Goal: Task Accomplishment & Management: Use online tool/utility

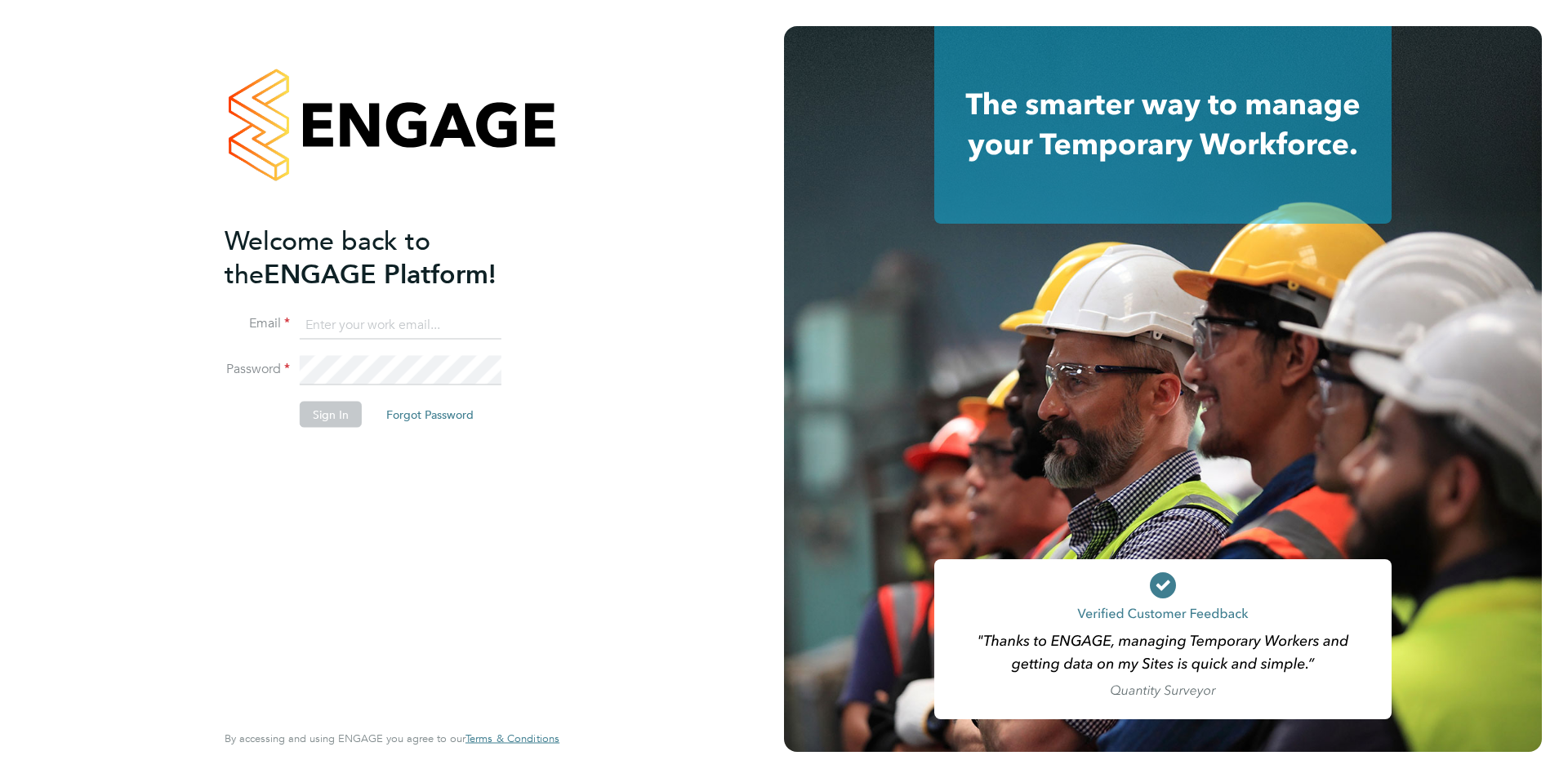
click at [414, 325] on input at bounding box center [401, 325] width 202 height 30
type input "[PERSON_NAME][EMAIL_ADDRESS][DOMAIN_NAME]"
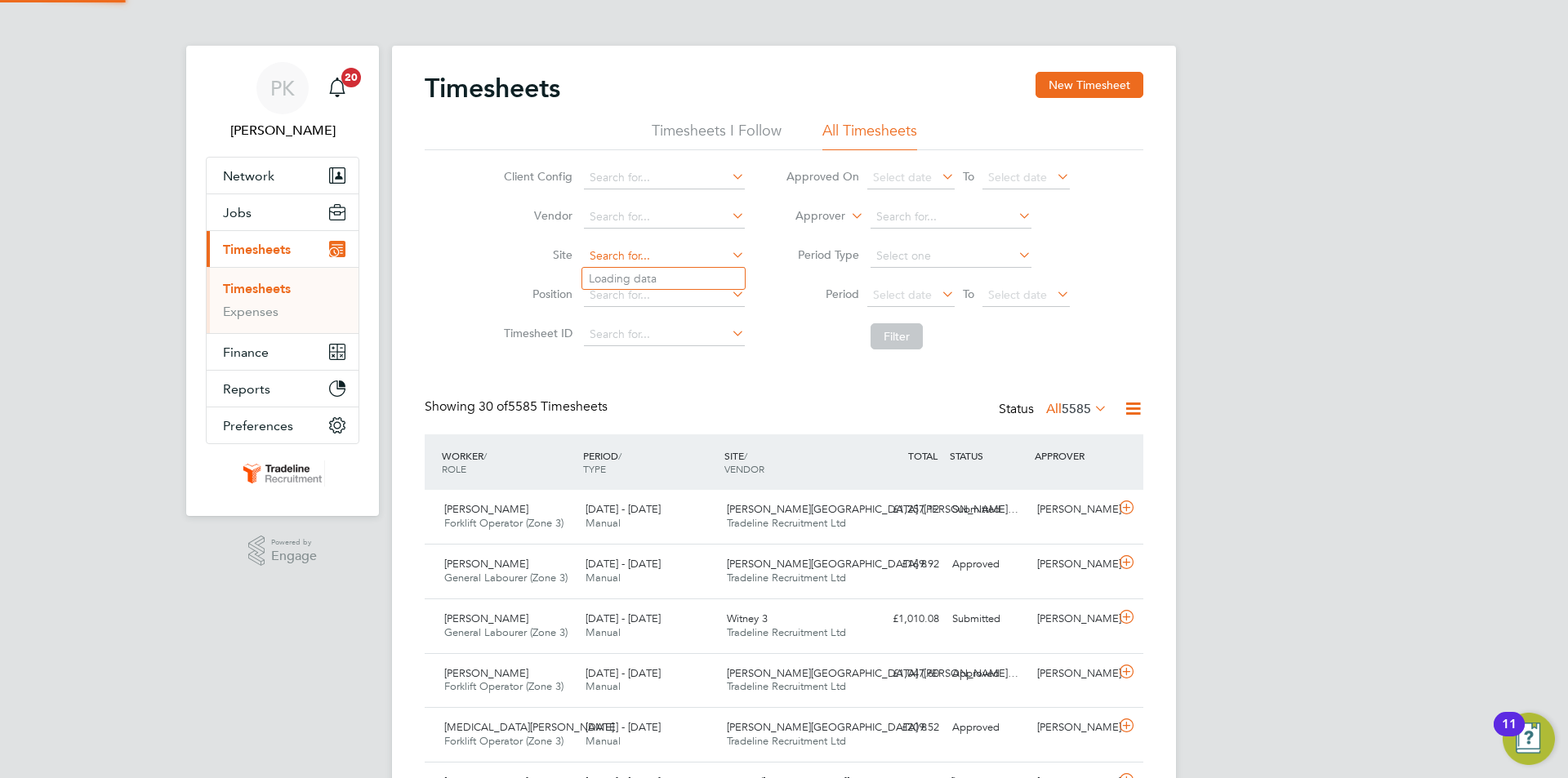
click at [637, 257] on input at bounding box center [665, 257] width 161 height 23
type input "Abingdon Place"
click at [729, 252] on icon at bounding box center [729, 255] width 0 height 23
click at [689, 264] on input at bounding box center [665, 257] width 161 height 23
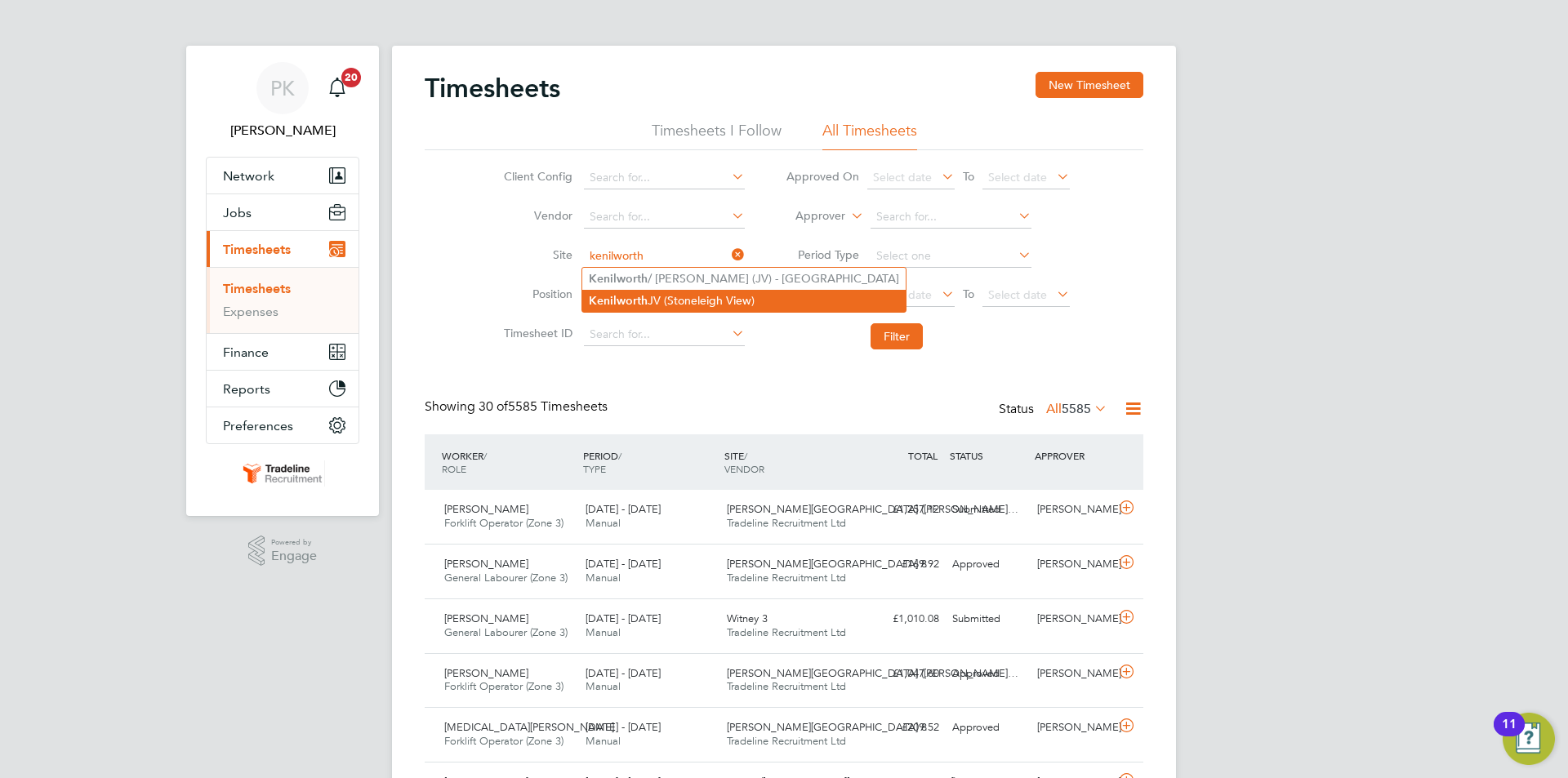
click at [682, 297] on li "Kenilworth JV (Stoneleigh View)" at bounding box center [744, 300] width 324 height 22
type input "Kenilworth JV (Stoneleigh View)"
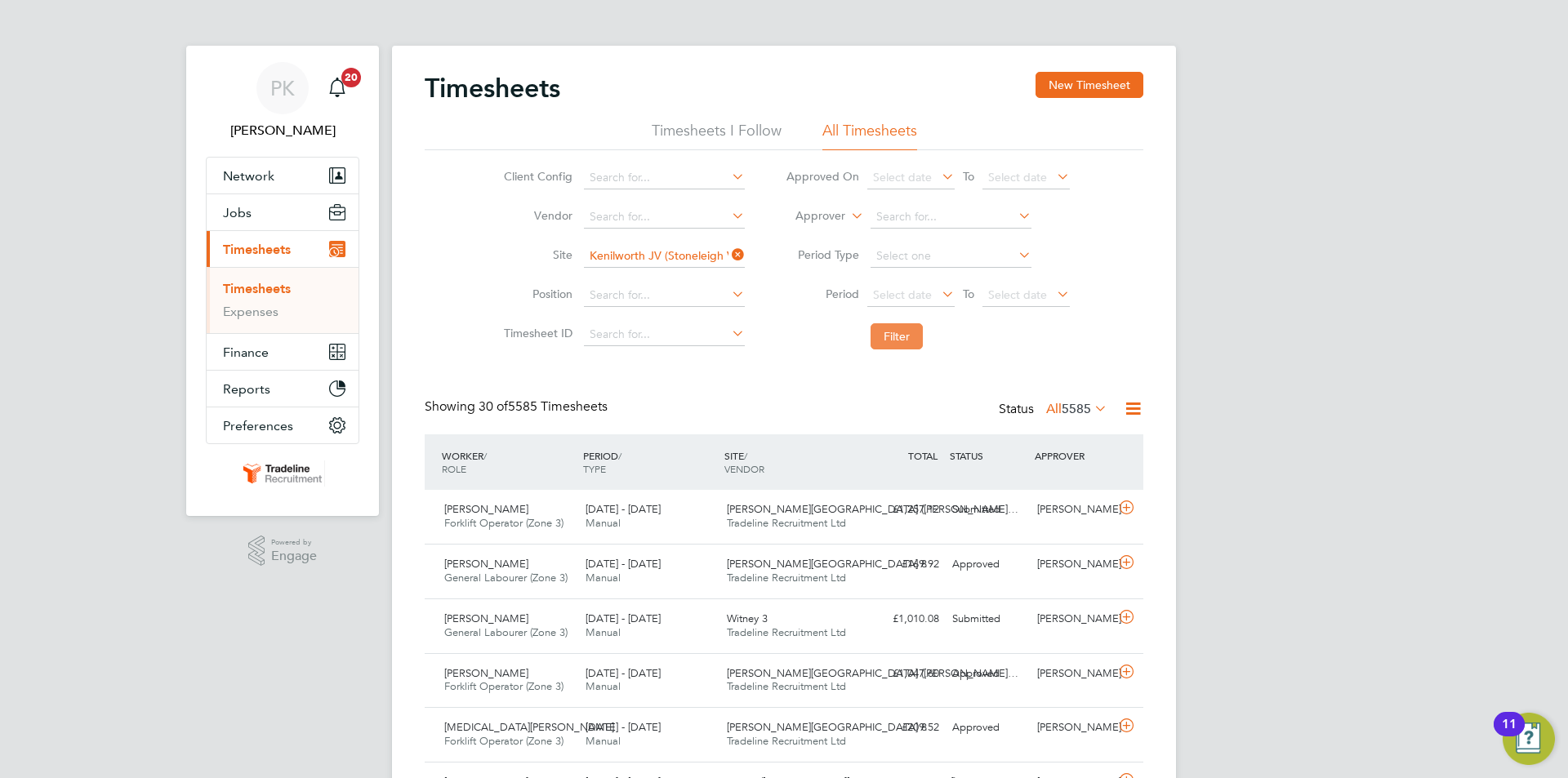
click at [896, 343] on button "Filter" at bounding box center [897, 336] width 52 height 26
